Goal: Check status: Check status

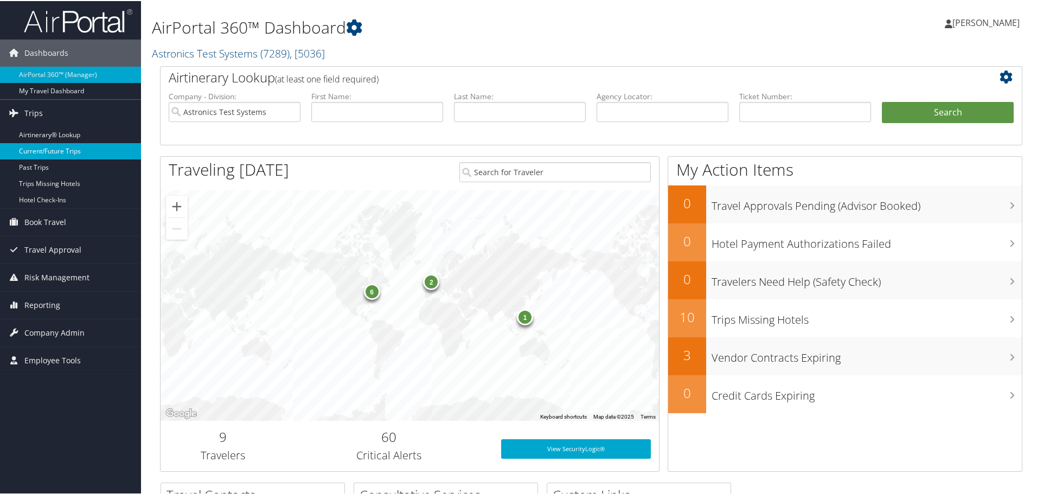
click at [39, 144] on link "Current/Future Trips" at bounding box center [70, 150] width 141 height 16
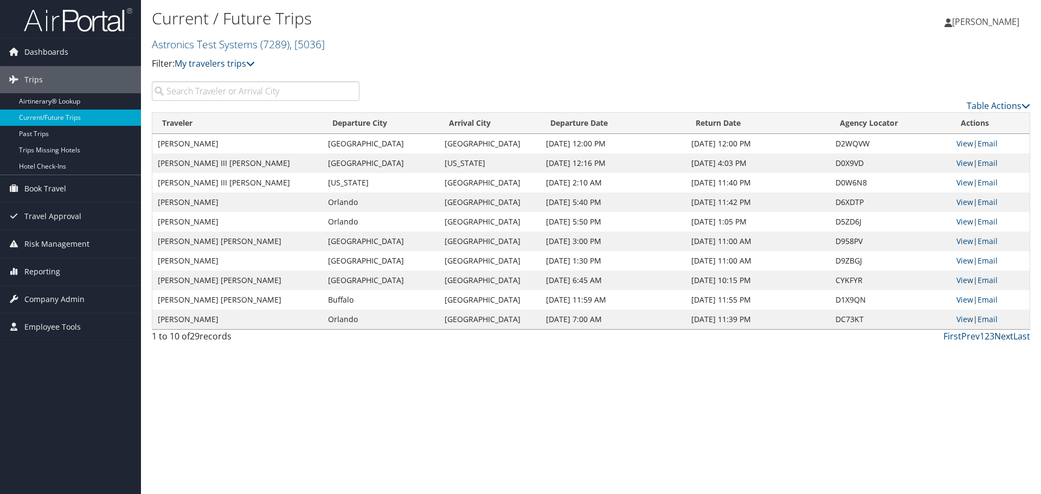
click at [1006, 337] on link "Next" at bounding box center [1004, 336] width 19 height 12
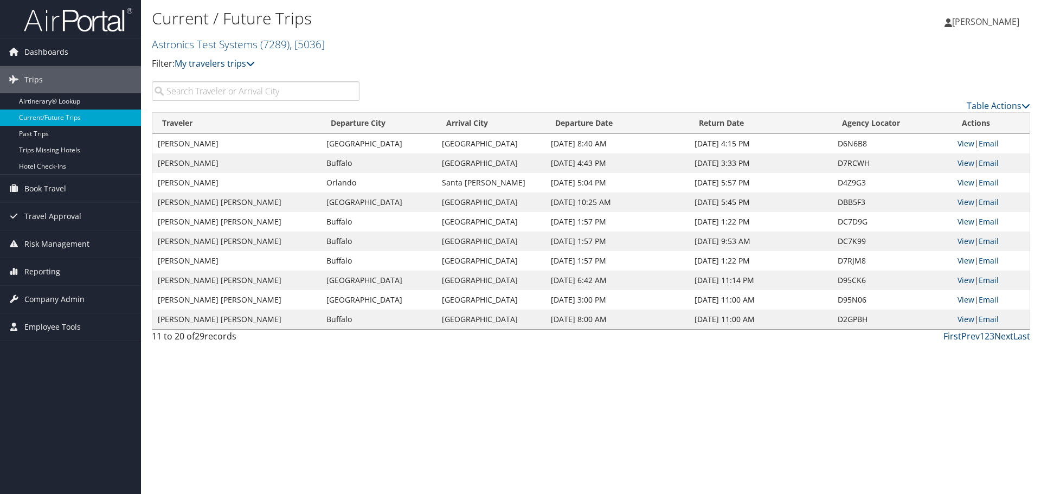
click at [1003, 337] on link "Next" at bounding box center [1004, 336] width 19 height 12
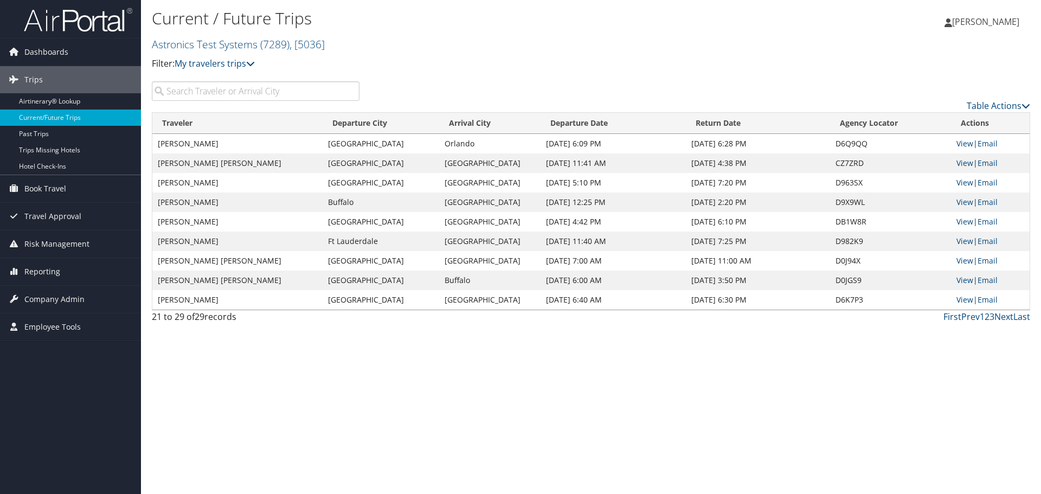
click at [419, 137] on td "Boston" at bounding box center [381, 144] width 117 height 20
drag, startPoint x: 349, startPoint y: 152, endPoint x: 348, endPoint y: 146, distance: 6.2
click at [349, 152] on td "Boston" at bounding box center [381, 144] width 117 height 20
click at [346, 142] on td "Boston" at bounding box center [381, 144] width 117 height 20
click at [190, 146] on td "[PERSON_NAME]" at bounding box center [237, 144] width 170 height 20
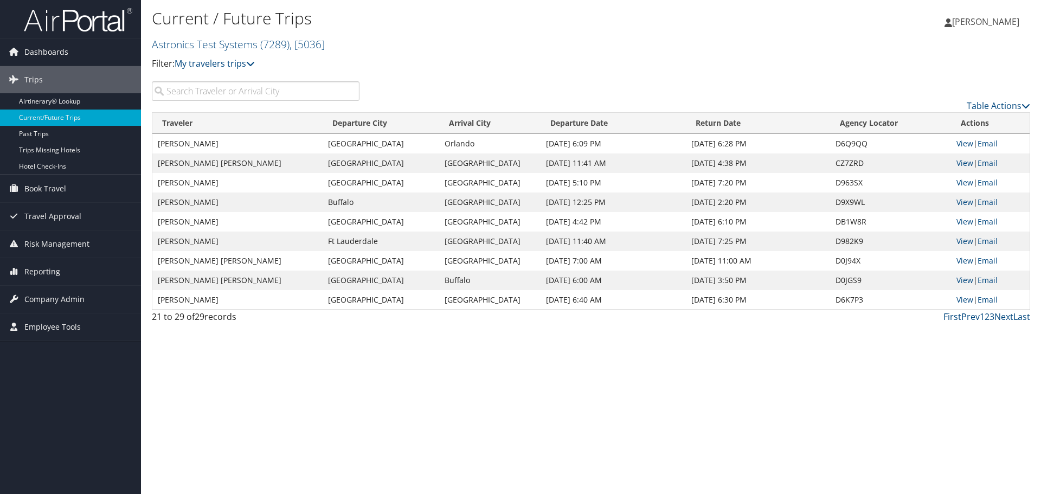
click at [190, 146] on td "[PERSON_NAME]" at bounding box center [237, 144] width 170 height 20
click at [964, 146] on link "View" at bounding box center [965, 143] width 17 height 10
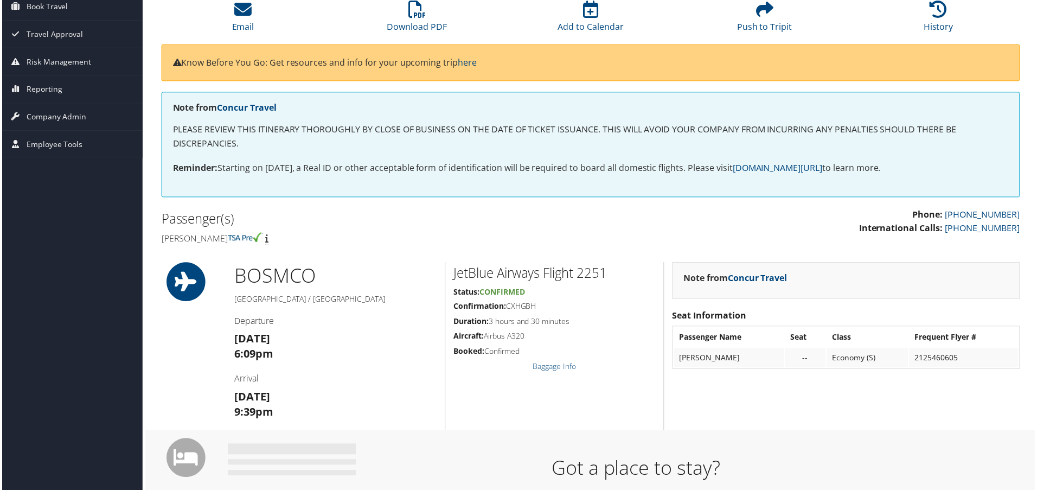
scroll to position [96, 0]
